Goal: Navigation & Orientation: Find specific page/section

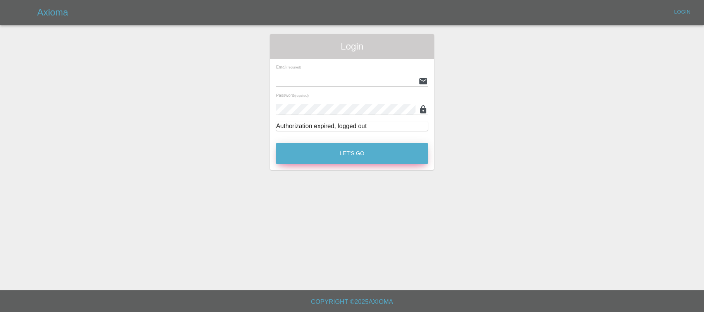
type input "[EMAIL_ADDRESS][DOMAIN_NAME]"
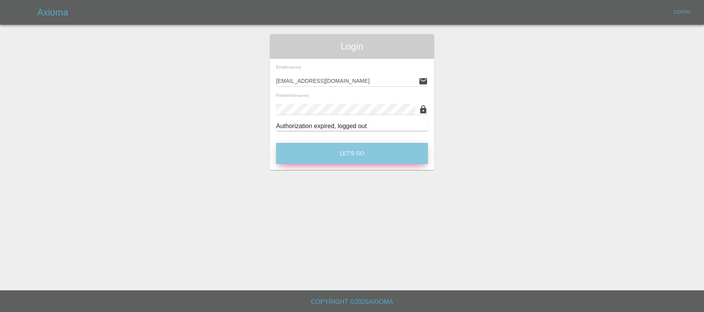
click at [388, 153] on button "Let's Go" at bounding box center [352, 153] width 152 height 21
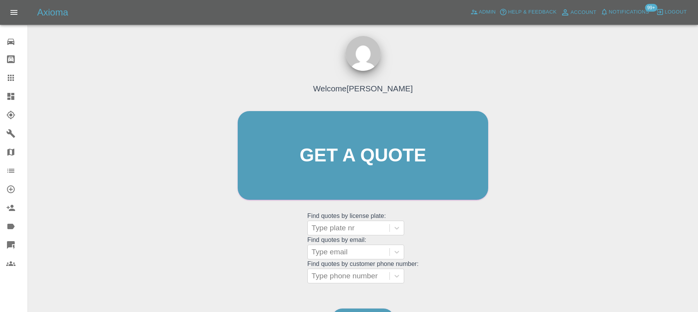
click at [631, 15] on span "Notifications" at bounding box center [629, 12] width 40 height 9
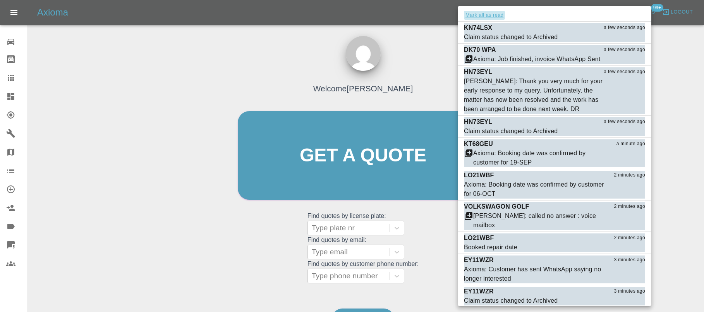
click at [497, 15] on button "Mark all as read" at bounding box center [484, 15] width 41 height 9
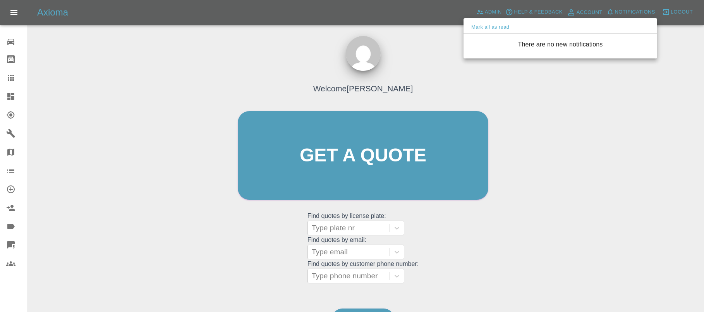
click at [444, 55] on div at bounding box center [352, 156] width 704 height 312
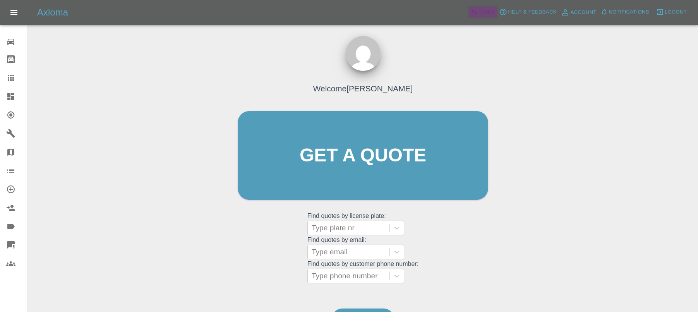
click at [482, 9] on span "Admin" at bounding box center [487, 12] width 17 height 9
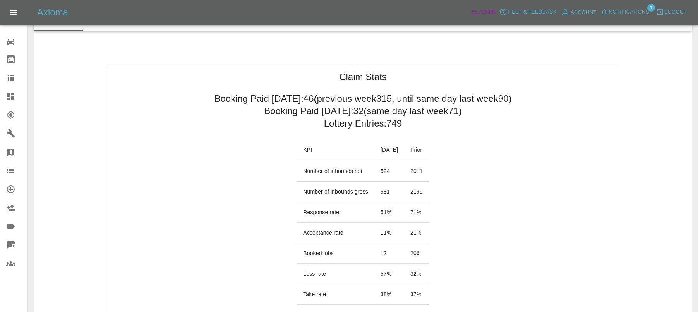
scroll to position [36, 0]
